Goal: Transaction & Acquisition: Purchase product/service

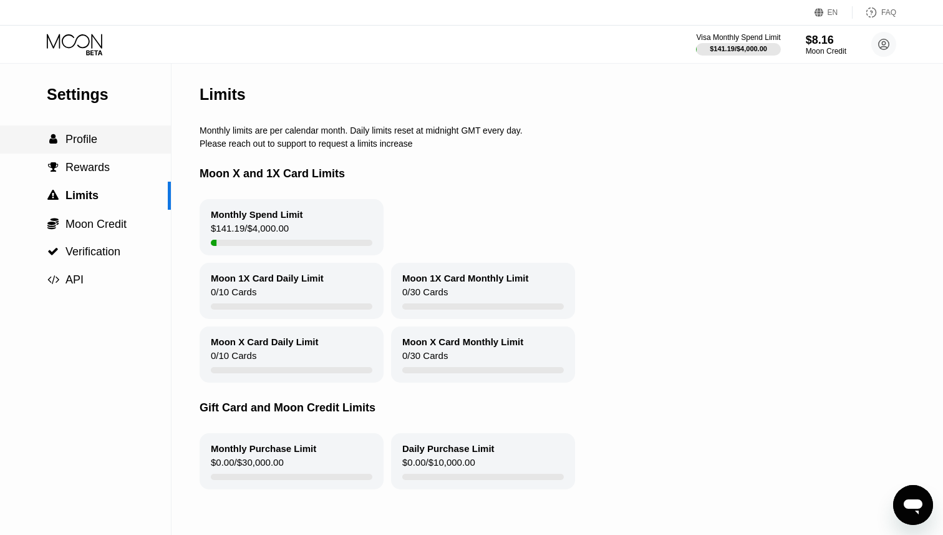
click at [93, 138] on span "Profile" at bounding box center [81, 139] width 32 height 12
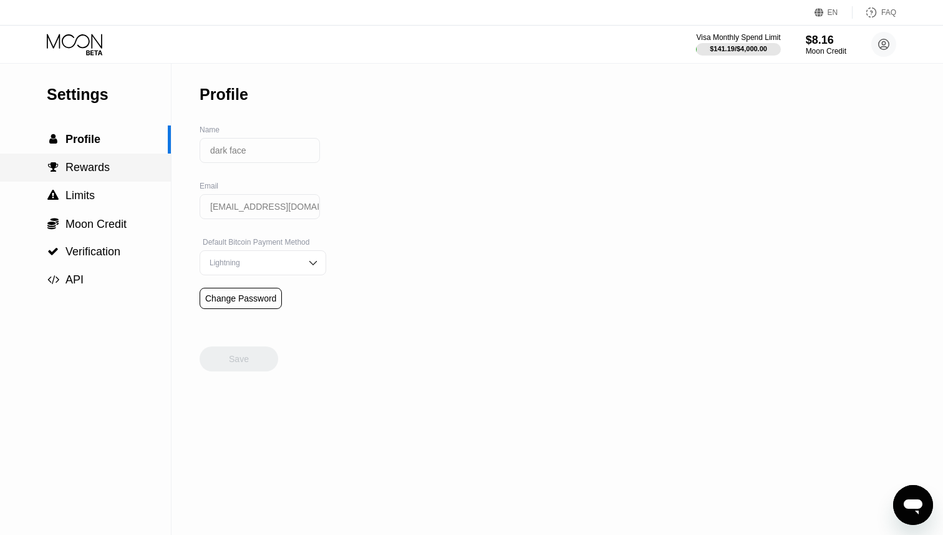
click at [92, 180] on div " Rewards" at bounding box center [85, 167] width 171 height 28
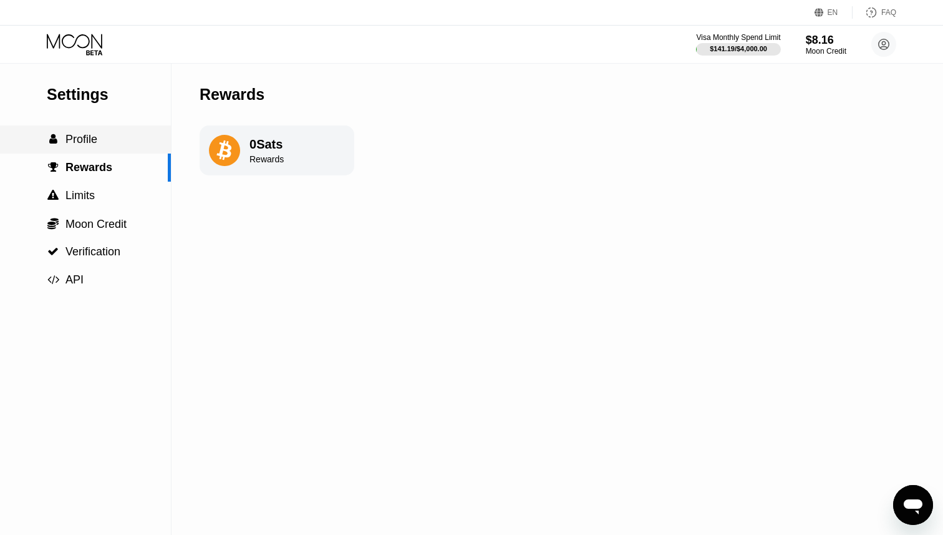
click at [118, 129] on div " Profile" at bounding box center [85, 139] width 171 height 28
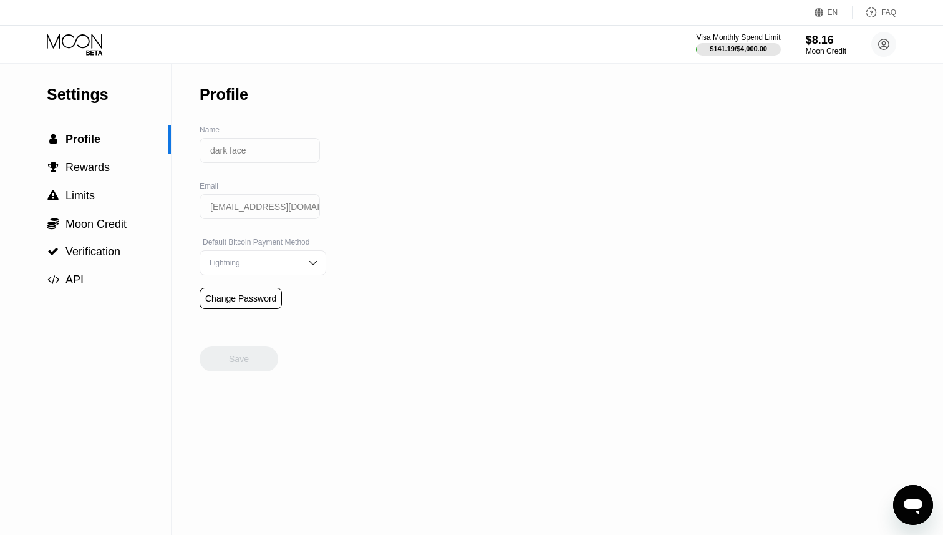
click at [110, 77] on div "Settings  Profile  Rewards  Limits  Moon Credit  Verification  API" at bounding box center [85, 179] width 171 height 230
click at [95, 51] on icon at bounding box center [76, 45] width 58 height 22
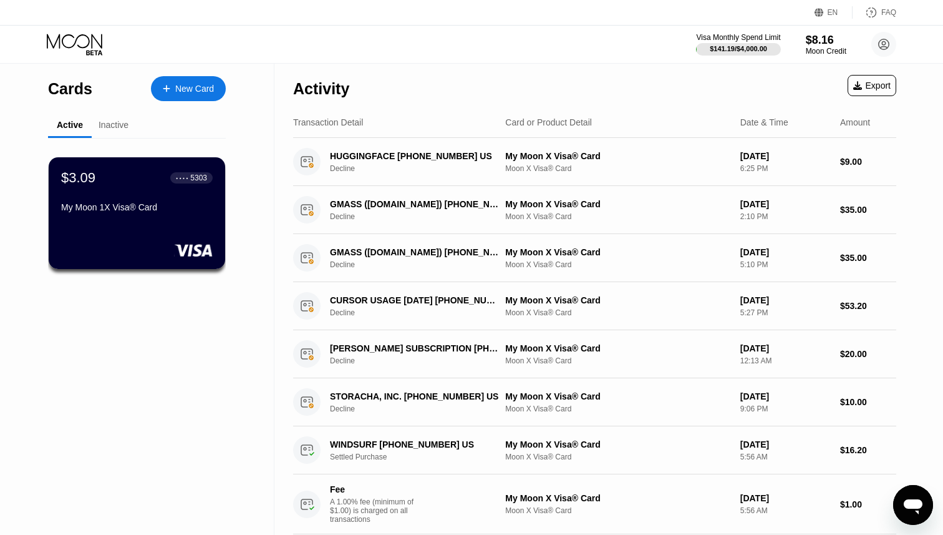
click at [103, 125] on div "Inactive" at bounding box center [114, 125] width 30 height 10
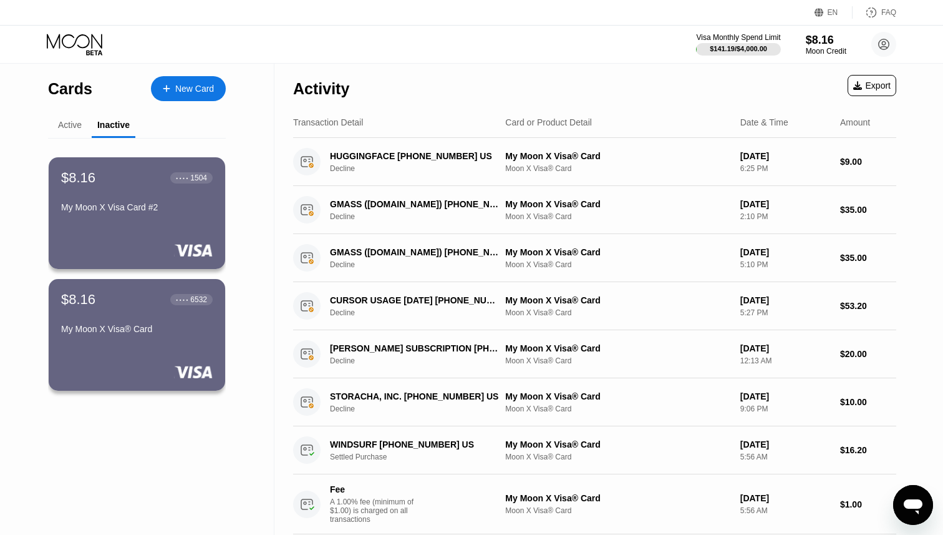
click at [75, 124] on div "Active" at bounding box center [70, 125] width 24 height 10
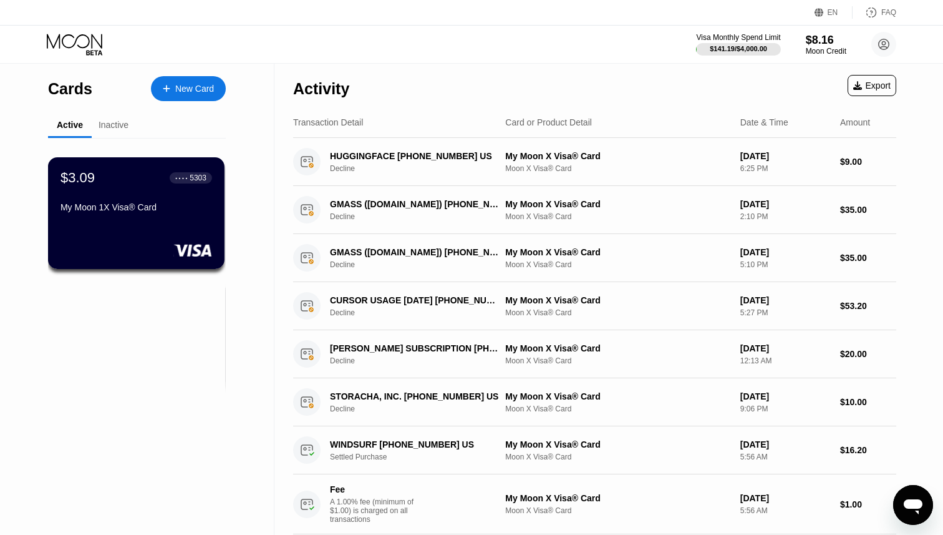
click at [111, 120] on div "Inactive" at bounding box center [114, 125] width 30 height 10
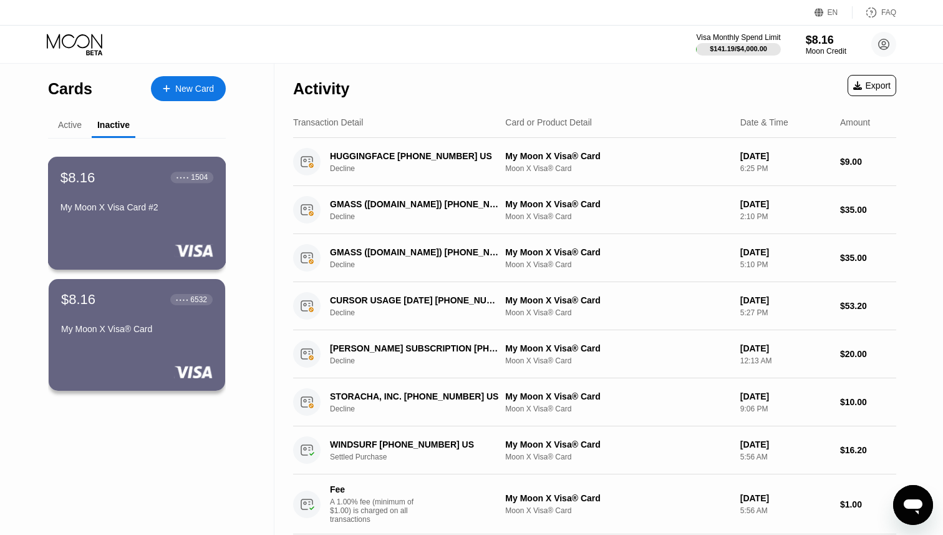
click at [134, 240] on div "$8.16 ● ● ● ● 1504 My Moon X Visa Card #2" at bounding box center [137, 213] width 178 height 113
click at [72, 119] on div "Active" at bounding box center [70, 126] width 44 height 24
click at [71, 122] on div "Active" at bounding box center [70, 125] width 24 height 10
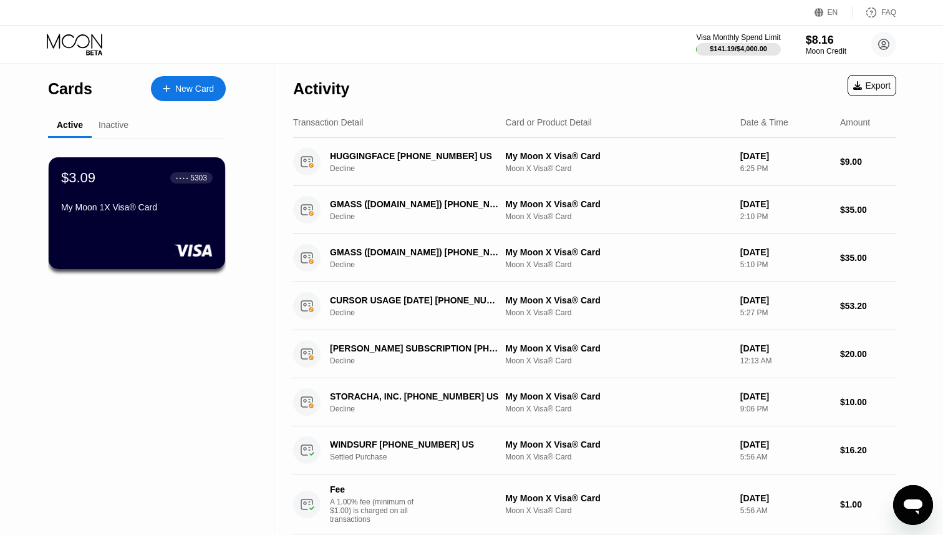
click at [128, 120] on div "Inactive" at bounding box center [114, 125] width 30 height 10
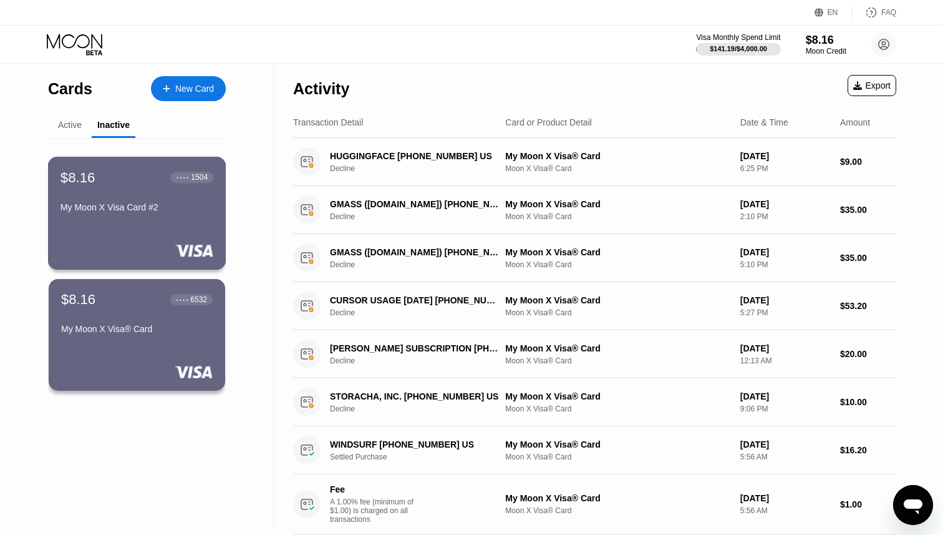
click at [135, 205] on div "My Moon X Visa Card #2" at bounding box center [137, 207] width 153 height 10
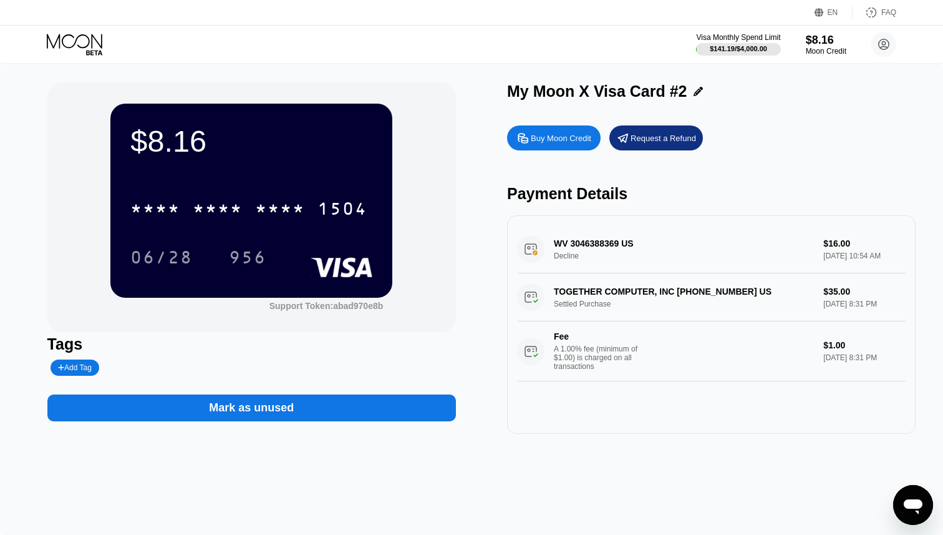
click at [569, 140] on div "Buy Moon Credit" at bounding box center [561, 138] width 61 height 11
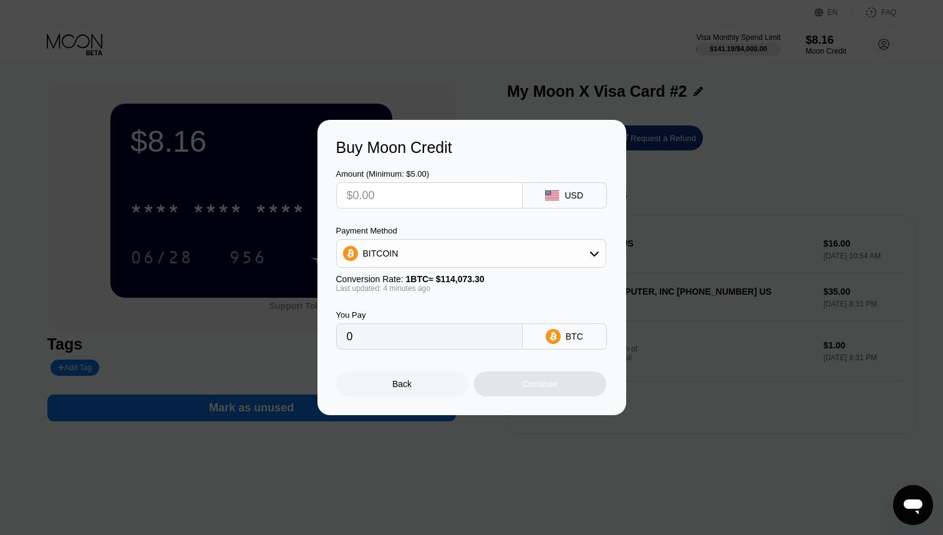
click at [655, 483] on div at bounding box center [471, 267] width 943 height 535
click at [430, 377] on div "Back" at bounding box center [402, 383] width 132 height 25
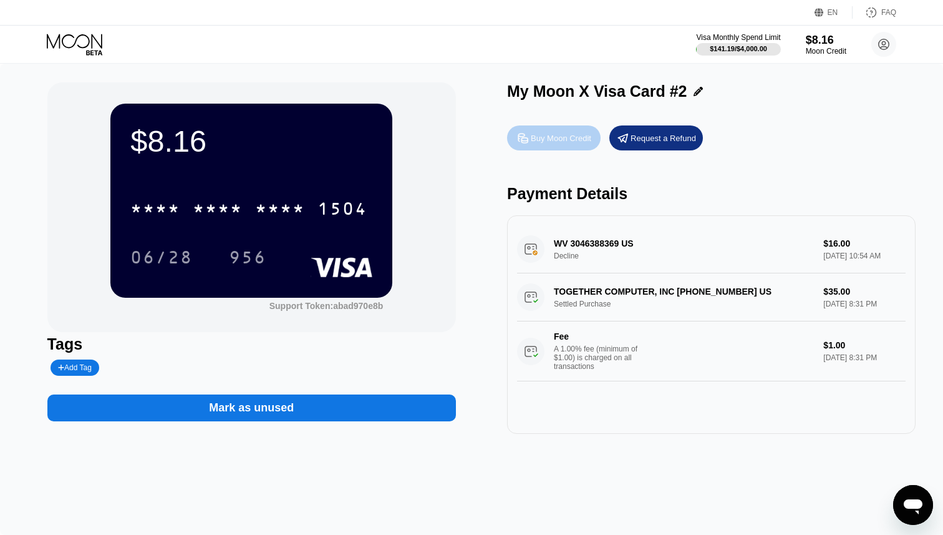
click at [556, 135] on div "Buy Moon Credit" at bounding box center [561, 138] width 61 height 11
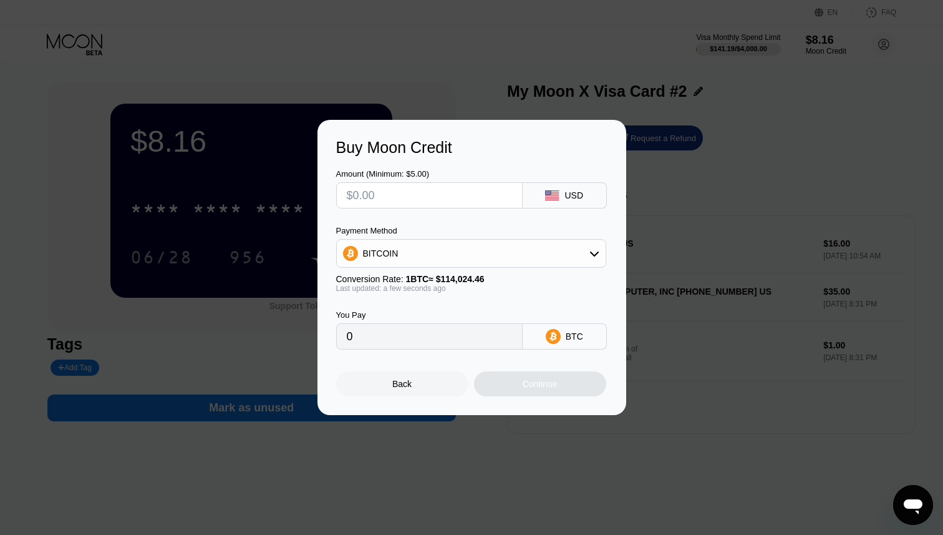
click at [458, 185] on input "text" at bounding box center [429, 195] width 165 height 25
type input "$2"
type input "0.00001755"
type input "$20"
type input "0.00017541"
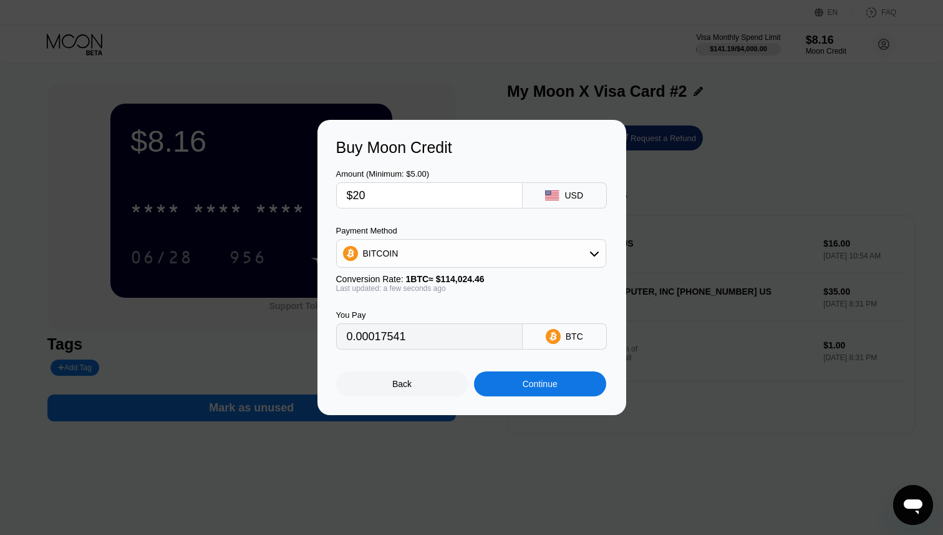
click at [427, 192] on input "$20" at bounding box center [429, 195] width 165 height 25
type input "$20"
click at [492, 372] on div "Continue" at bounding box center [540, 383] width 132 height 25
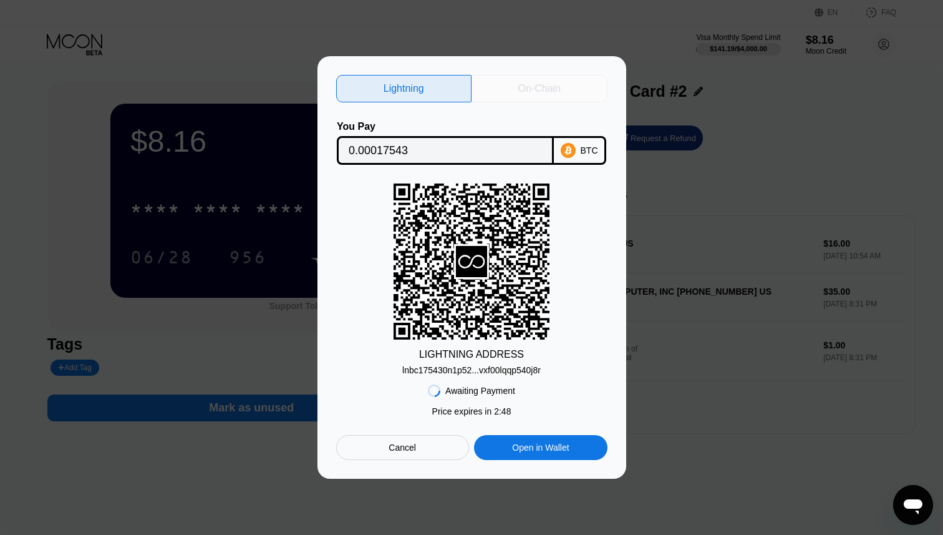
click at [564, 78] on div "On-Chain" at bounding box center [540, 88] width 136 height 27
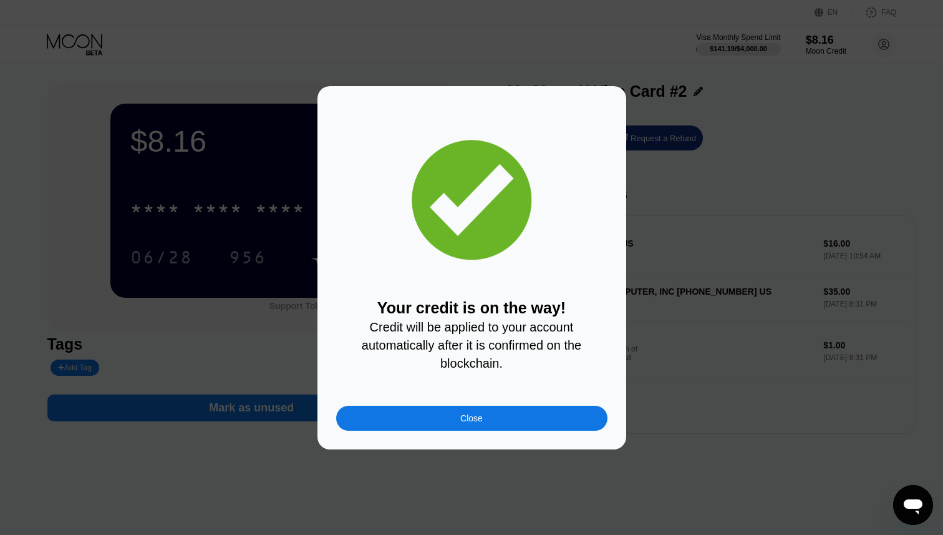
click at [437, 415] on div "Close" at bounding box center [471, 417] width 271 height 25
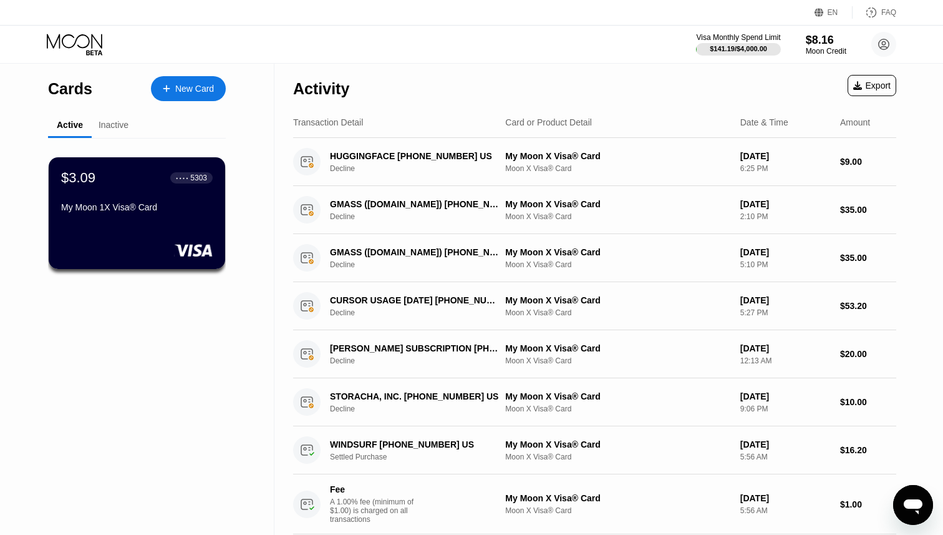
click at [121, 130] on div "Inactive" at bounding box center [114, 126] width 44 height 24
click at [119, 125] on div "Inactive" at bounding box center [114, 125] width 30 height 10
click at [101, 117] on div "Inactive" at bounding box center [114, 126] width 44 height 24
click at [104, 124] on div "Inactive" at bounding box center [114, 125] width 30 height 10
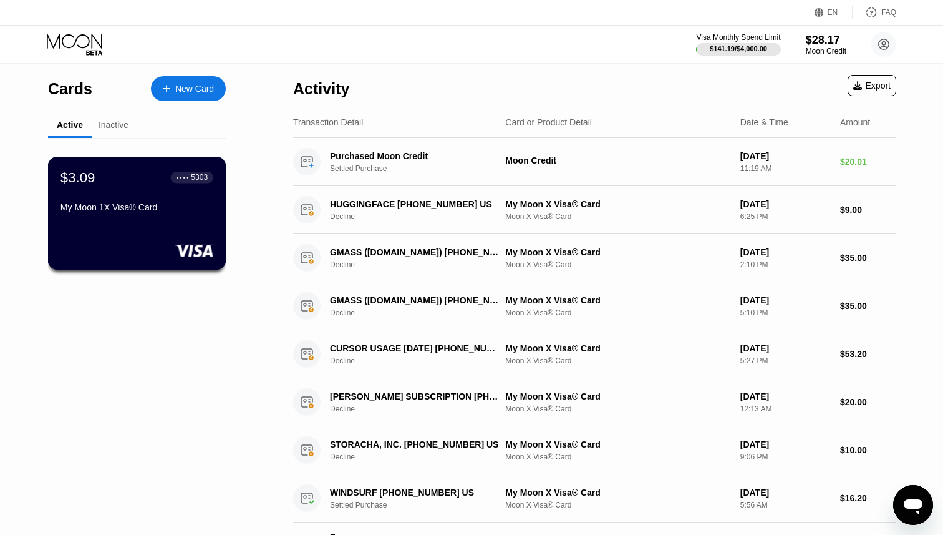
click at [135, 203] on div "My Moon 1X Visa® Card" at bounding box center [137, 207] width 153 height 10
click at [114, 130] on div "Inactive" at bounding box center [114, 125] width 30 height 10
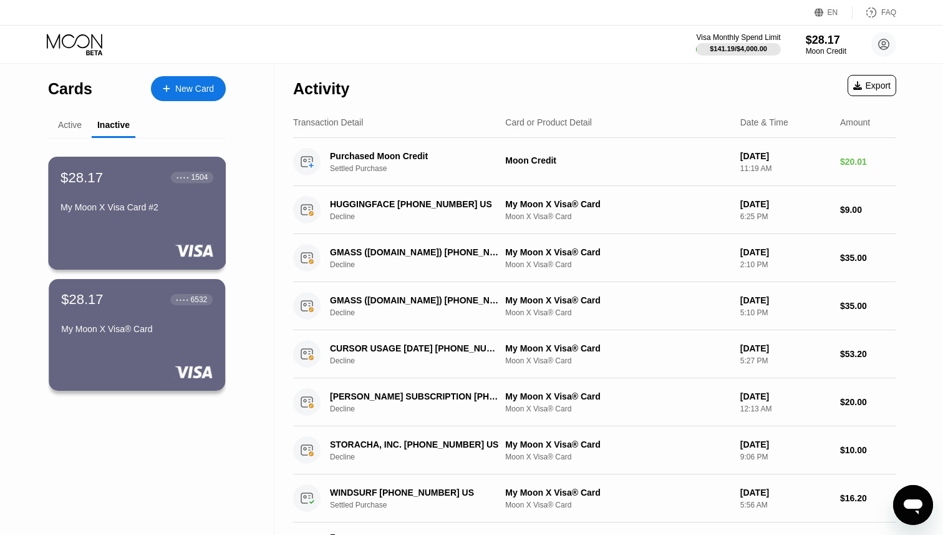
click at [149, 215] on div "My Moon X Visa Card #2" at bounding box center [137, 209] width 153 height 15
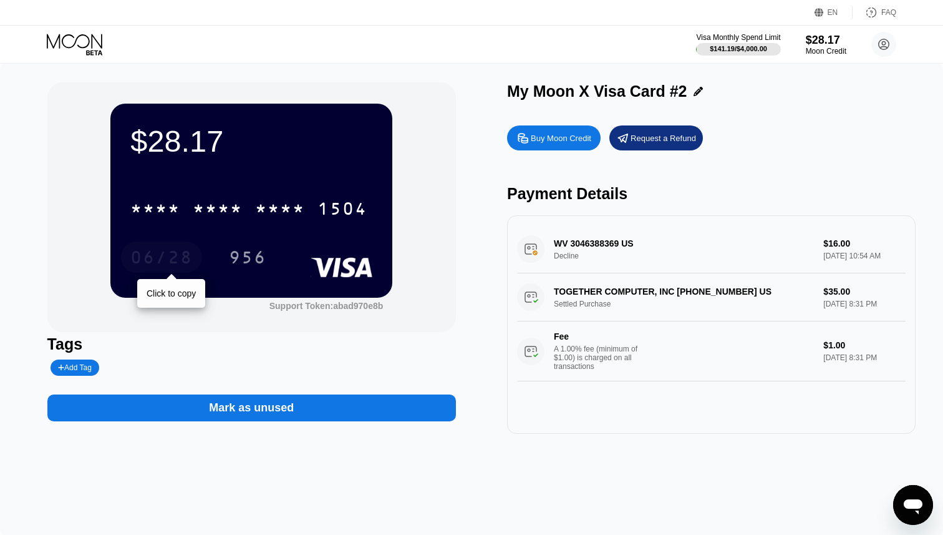
click at [182, 267] on div "06/28" at bounding box center [161, 259] width 62 height 20
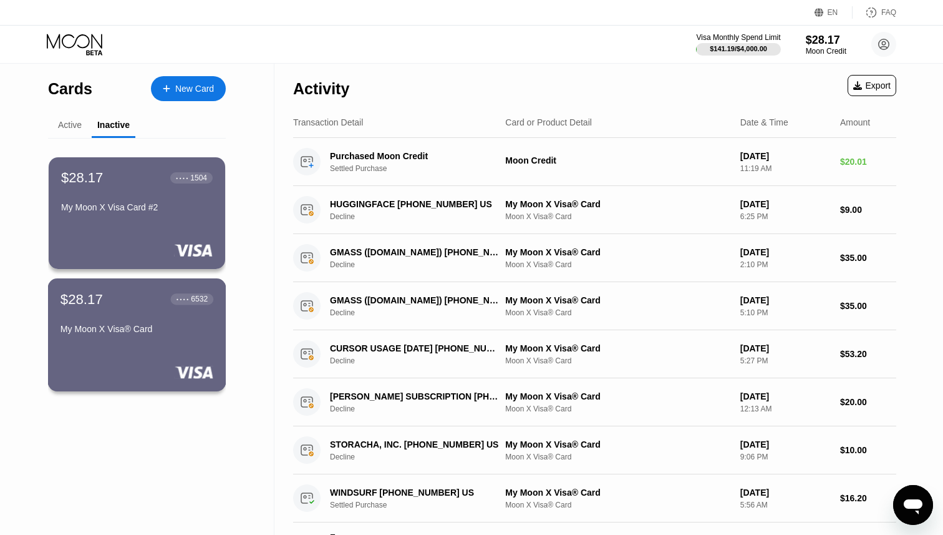
click at [165, 336] on div "My Moon X Visa® Card" at bounding box center [137, 331] width 153 height 15
click at [165, 218] on div "$28.17 ● ● ● ● 1504 My Moon X Visa Card #2" at bounding box center [137, 213] width 178 height 113
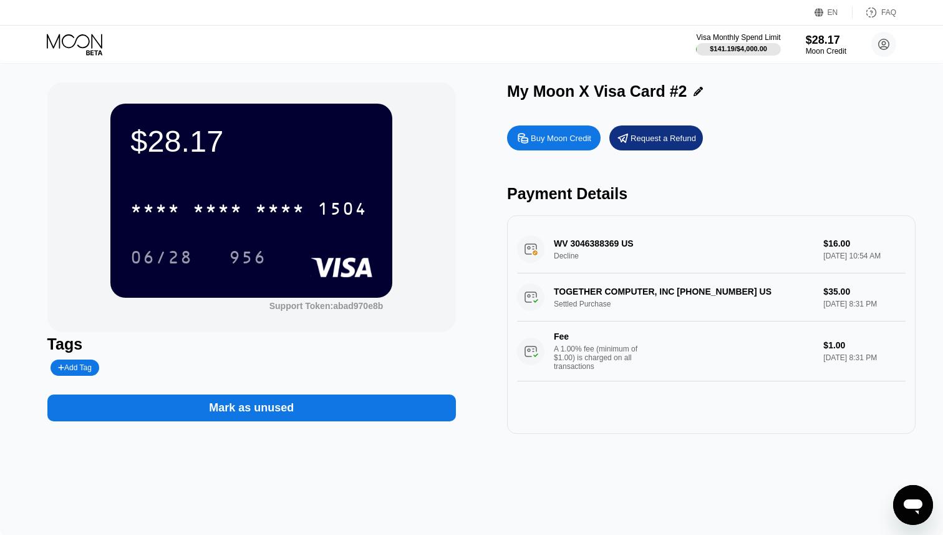
click at [276, 226] on div "* * * * * * * * * * * * 1504" at bounding box center [251, 204] width 242 height 42
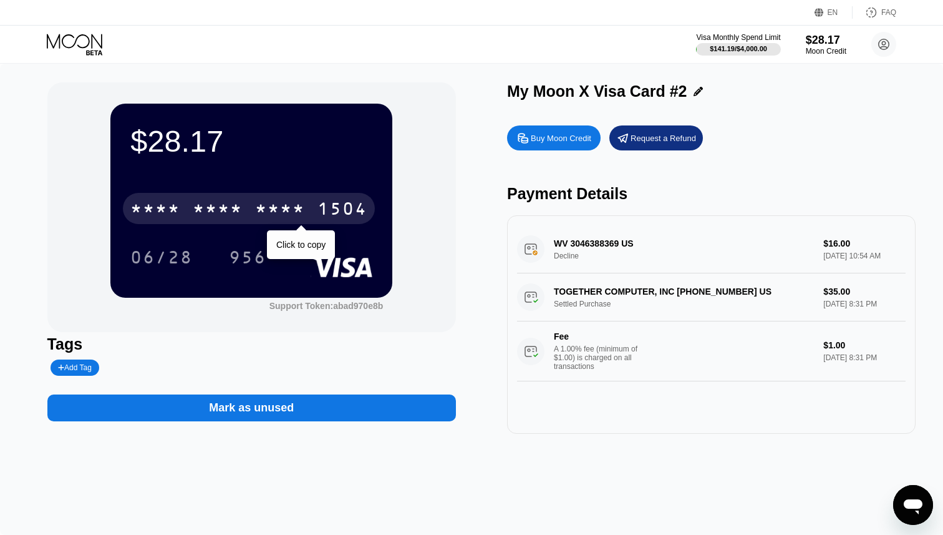
click at [278, 210] on div "* * * *" at bounding box center [280, 210] width 50 height 20
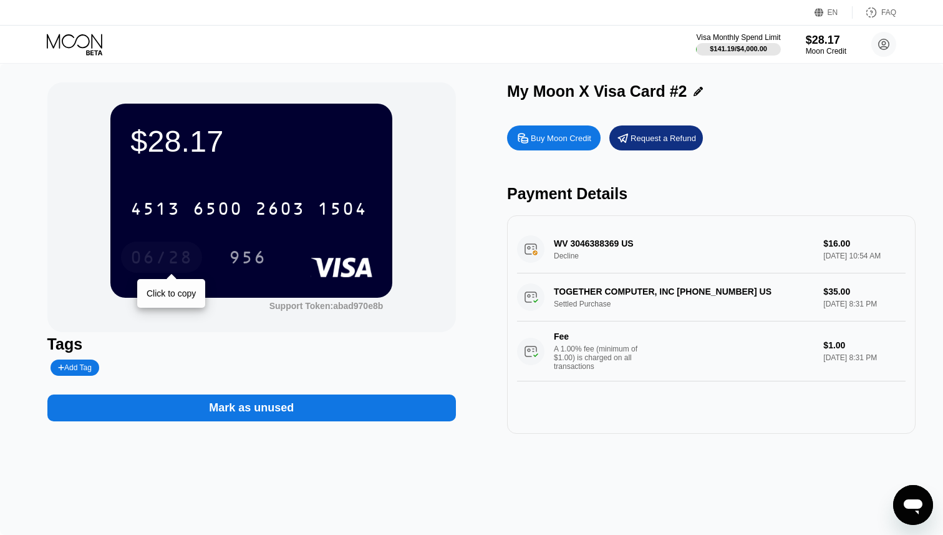
click at [170, 264] on div "06/28" at bounding box center [161, 259] width 62 height 20
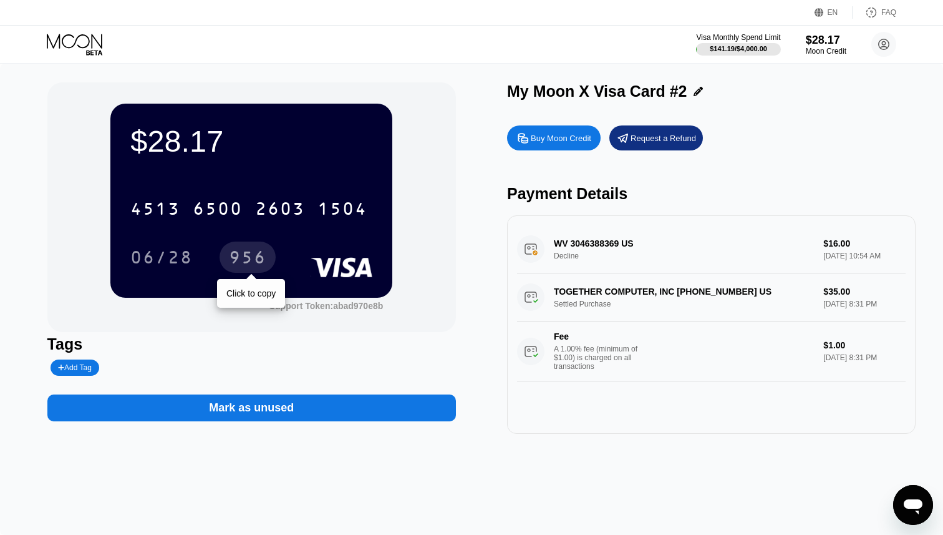
click at [251, 258] on div "956" at bounding box center [247, 259] width 37 height 20
